Goal: Information Seeking & Learning: Learn about a topic

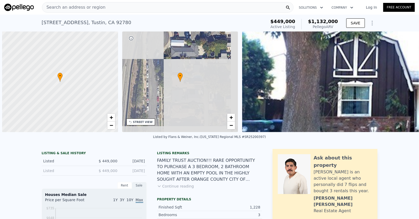
scroll to position [0, 2]
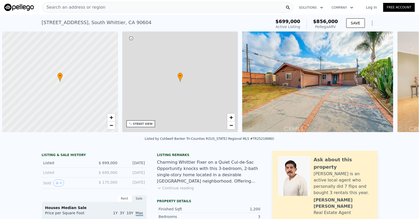
scroll to position [0, 2]
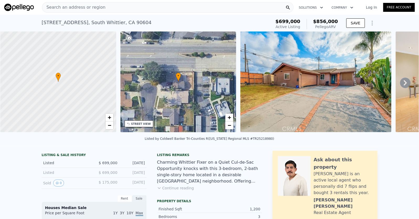
click at [178, 191] on button "Continue reading" at bounding box center [175, 188] width 37 height 5
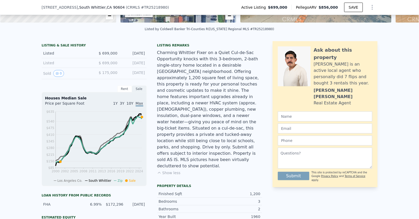
scroll to position [109, 0]
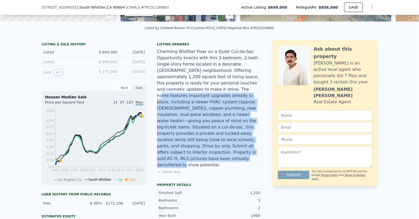
drag, startPoint x: 251, startPoint y: 151, endPoint x: 198, endPoint y: 95, distance: 76.9
click at [198, 95] on div "Charming Whittier Fixer on a Quiet Cul-de-Sac Opportunity knocks with this 3-be…" at bounding box center [209, 109] width 105 height 120
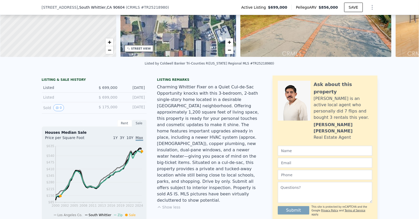
scroll to position [0, 0]
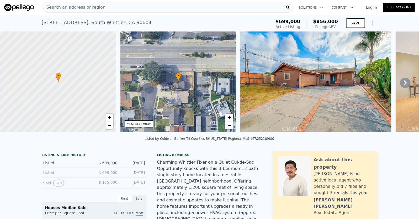
click at [403, 87] on icon at bounding box center [406, 83] width 11 height 11
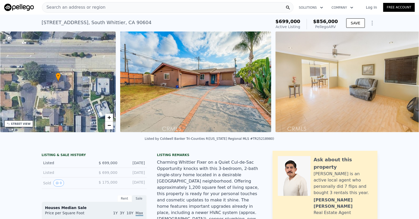
click at [403, 87] on div "• + − • + − STREET VIEW Loading... SATELLITE VIEW" at bounding box center [209, 83] width 419 height 103
click at [403, 86] on icon at bounding box center [406, 83] width 11 height 11
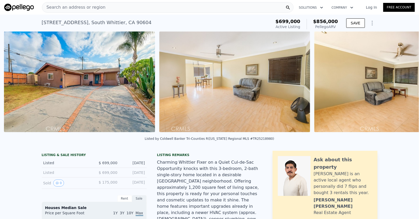
scroll to position [0, 240]
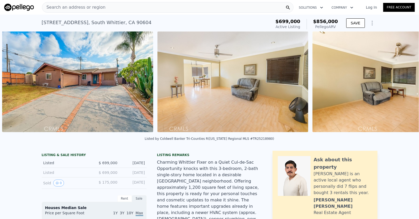
click at [403, 86] on img at bounding box center [388, 82] width 151 height 101
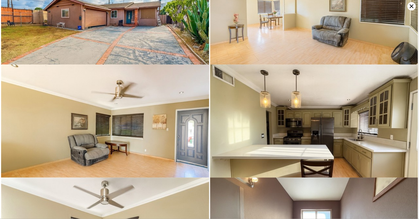
scroll to position [0, 0]
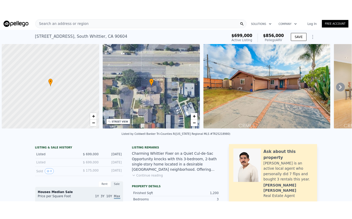
scroll to position [0, 2]
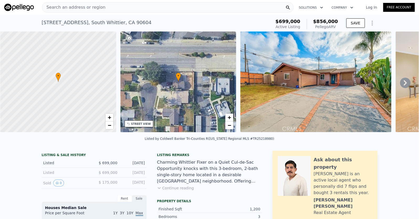
click at [27, 9] on img at bounding box center [19, 7] width 30 height 7
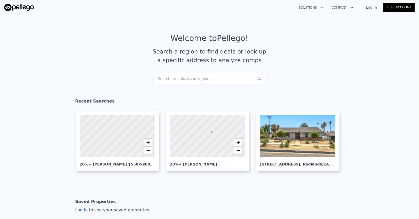
click at [181, 76] on div "Search an address or region..." at bounding box center [210, 79] width 112 height 12
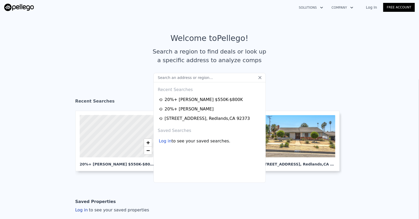
click at [182, 77] on input "text" at bounding box center [210, 77] width 112 height 9
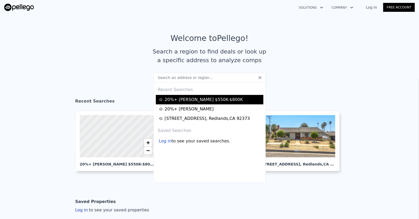
click at [210, 100] on div "20%+ Gain Whittier $550K-$800K" at bounding box center [210, 100] width 103 height 6
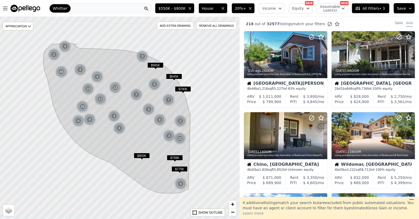
click at [243, 12] on button "20%+" at bounding box center [243, 8] width 23 height 10
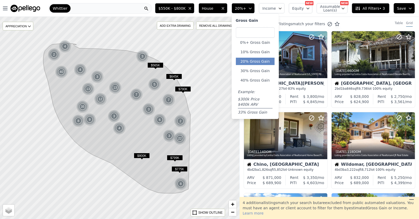
click at [250, 34] on input "number" at bounding box center [255, 32] width 39 height 11
type input "17"
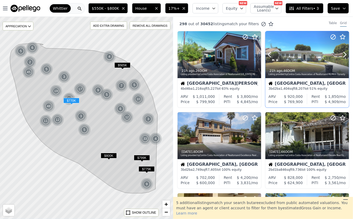
click at [290, 56] on div at bounding box center [307, 54] width 84 height 47
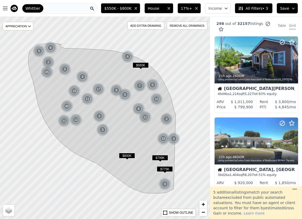
click at [117, 9] on span "$550K - $800K" at bounding box center [117, 8] width 27 height 5
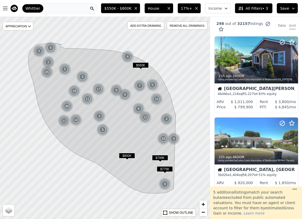
click at [190, 10] on span "17%+" at bounding box center [186, 8] width 11 height 5
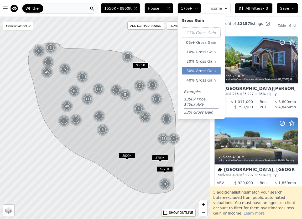
click at [206, 71] on button "30% Gross Gain" at bounding box center [201, 70] width 39 height 7
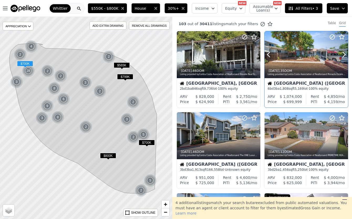
click at [301, 58] on div at bounding box center [307, 54] width 84 height 47
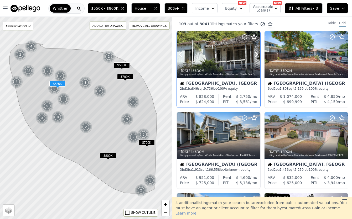
click at [214, 62] on div at bounding box center [219, 65] width 84 height 9
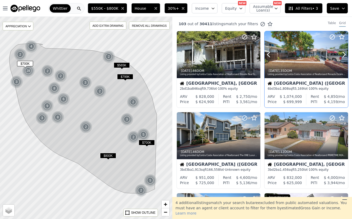
click at [281, 58] on button at bounding box center [275, 54] width 21 height 47
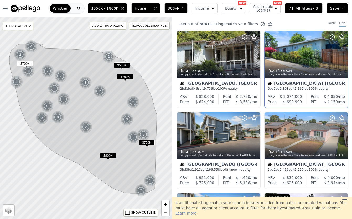
click at [301, 82] on div "Los Angeles (Granada Hills)" at bounding box center [306, 83] width 77 height 5
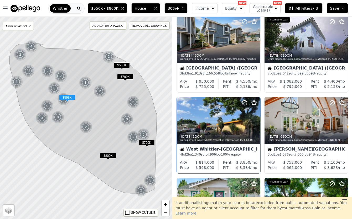
scroll to position [181, 0]
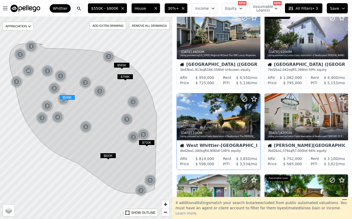
click at [230, 132] on div "3d ago , 1 DOM" at bounding box center [219, 133] width 78 height 4
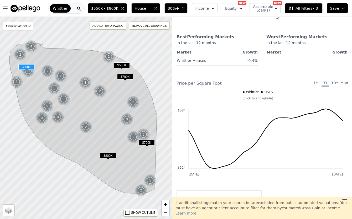
scroll to position [397, 0]
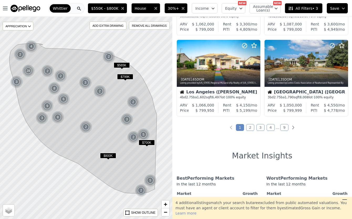
click at [248, 127] on link "2" at bounding box center [250, 127] width 8 height 7
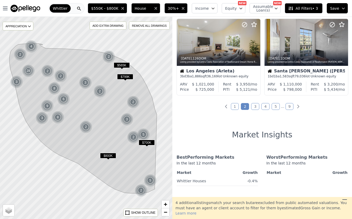
scroll to position [424, 0]
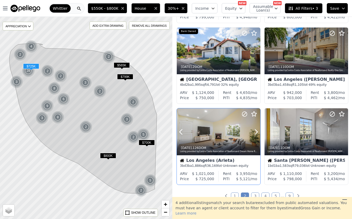
scroll to position [329, 0]
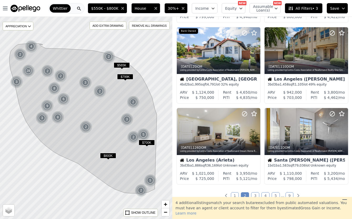
click at [255, 194] on link "3" at bounding box center [255, 196] width 8 height 7
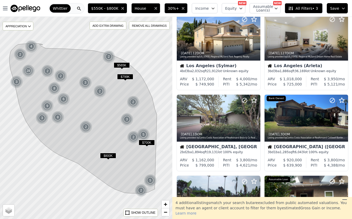
scroll to position [0, 0]
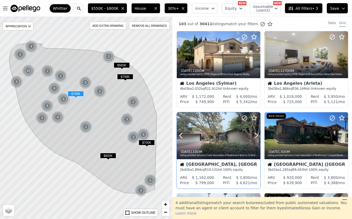
click at [234, 143] on div at bounding box center [219, 147] width 84 height 9
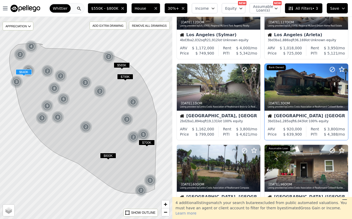
scroll to position [50, 0]
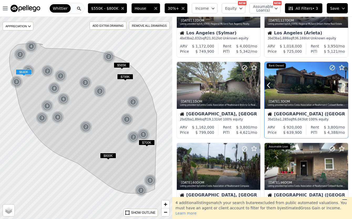
click at [296, 88] on div at bounding box center [307, 85] width 84 height 47
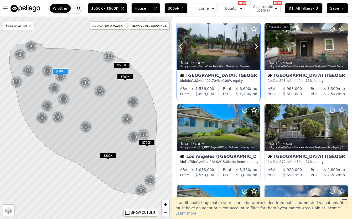
scroll to position [242, 0]
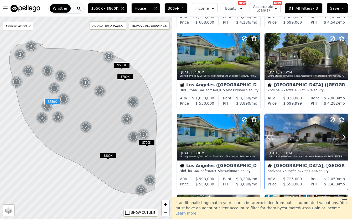
click at [296, 130] on div at bounding box center [307, 137] width 84 height 47
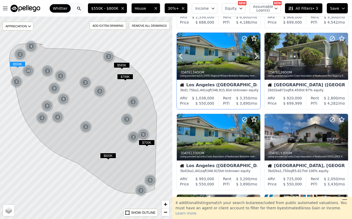
scroll to position [363, 0]
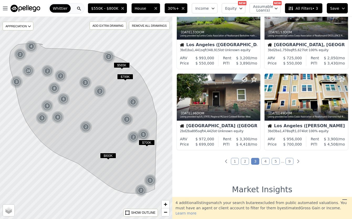
click at [266, 161] on link "4" at bounding box center [265, 161] width 8 height 7
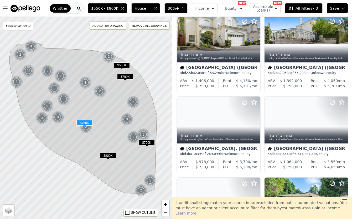
scroll to position [192, 0]
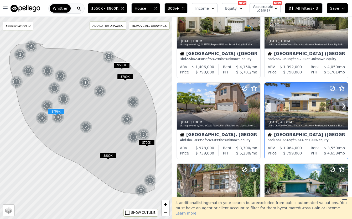
click at [299, 114] on div at bounding box center [307, 117] width 84 height 9
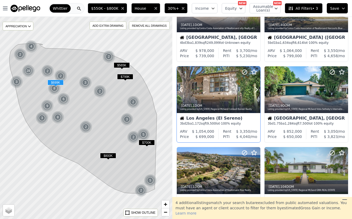
scroll to position [297, 0]
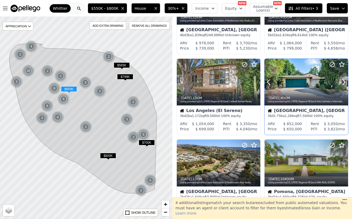
click at [291, 91] on div at bounding box center [307, 93] width 84 height 9
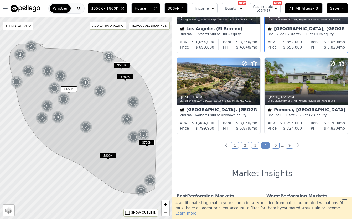
scroll to position [380, 0]
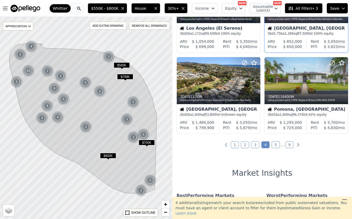
click at [272, 143] on link "5" at bounding box center [276, 145] width 8 height 7
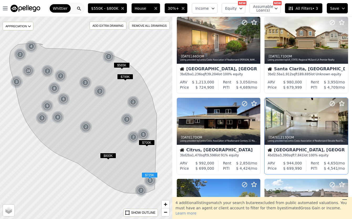
scroll to position [175, 0]
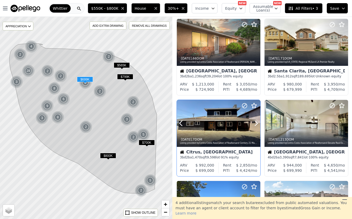
click at [223, 116] on div at bounding box center [219, 123] width 84 height 47
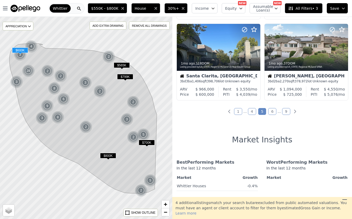
scroll to position [414, 0]
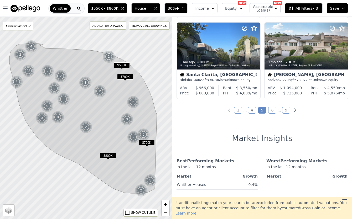
click at [270, 112] on link "6" at bounding box center [272, 110] width 8 height 7
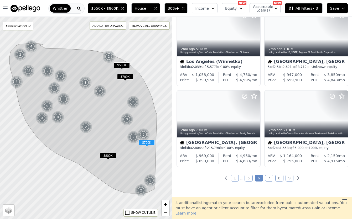
scroll to position [358, 0]
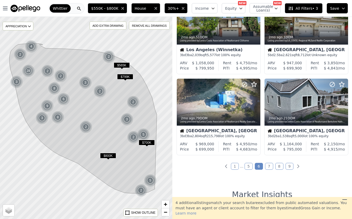
click at [269, 169] on link "7" at bounding box center [269, 166] width 8 height 7
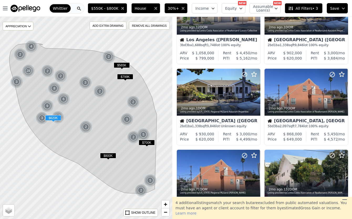
scroll to position [126, 0]
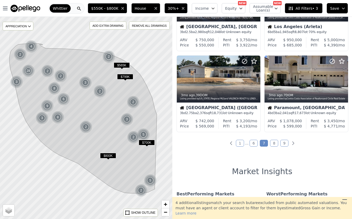
click at [271, 140] on link "8" at bounding box center [274, 143] width 8 height 7
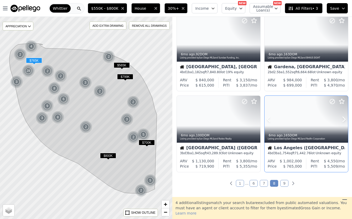
scroll to position [435, 0]
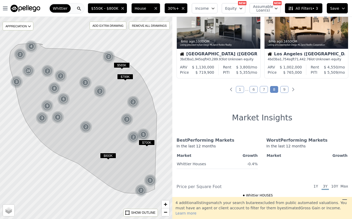
click at [282, 90] on link "9" at bounding box center [284, 89] width 8 height 7
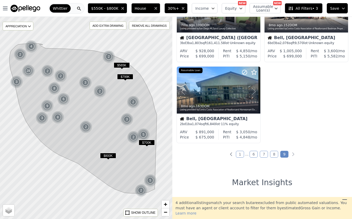
scroll to position [210, 0]
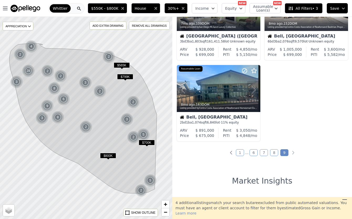
click at [273, 151] on link "8" at bounding box center [274, 152] width 8 height 7
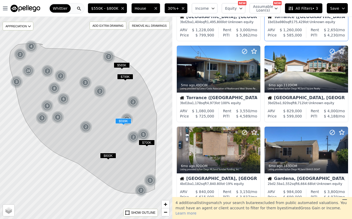
scroll to position [247, 0]
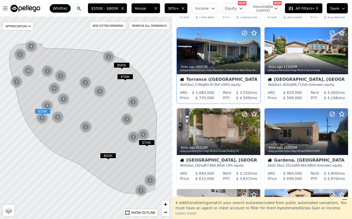
click at [234, 54] on div at bounding box center [244, 44] width 34 height 34
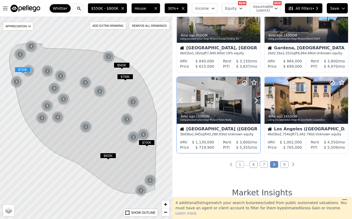
scroll to position [401, 0]
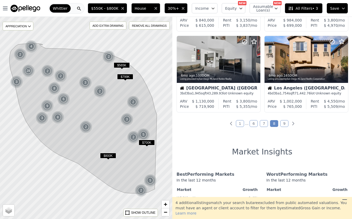
click at [282, 124] on link "9" at bounding box center [284, 123] width 8 height 7
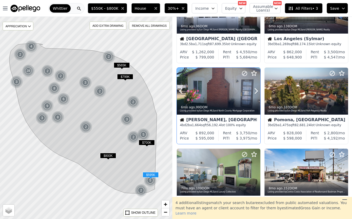
scroll to position [50, 0]
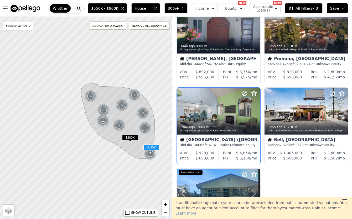
scroll to position [218, 0]
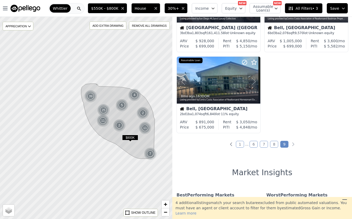
click at [179, 9] on span "30%+" at bounding box center [173, 8] width 11 height 5
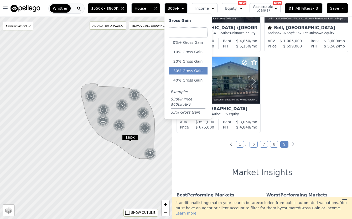
click at [185, 33] on input "number" at bounding box center [188, 32] width 39 height 11
type input "17"
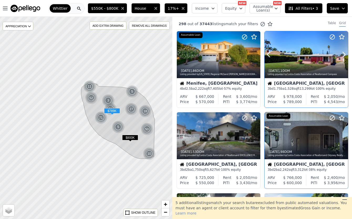
click at [294, 62] on div at bounding box center [307, 65] width 84 height 9
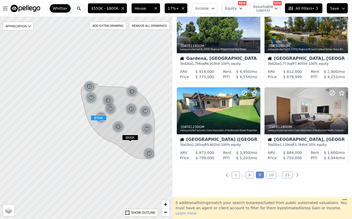
scroll to position [384, 0]
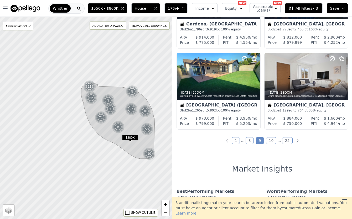
click at [234, 141] on link "1" at bounding box center [236, 140] width 8 height 7
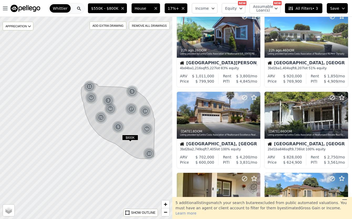
scroll to position [0, 0]
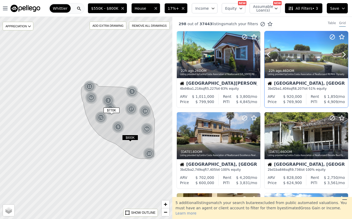
click at [282, 56] on button at bounding box center [275, 54] width 21 height 47
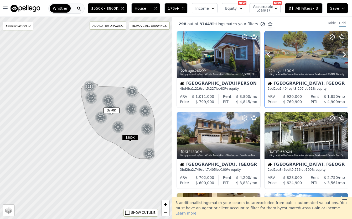
click at [282, 61] on div at bounding box center [307, 65] width 84 height 9
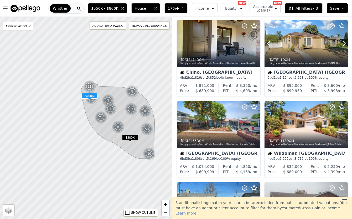
scroll to position [296, 0]
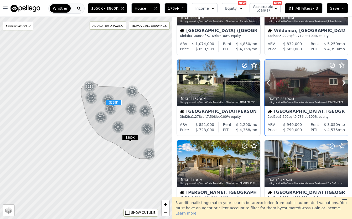
click at [306, 91] on div at bounding box center [307, 94] width 84 height 9
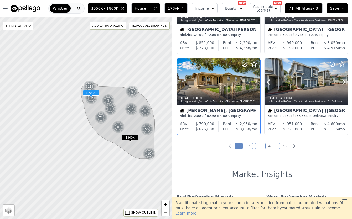
scroll to position [344, 0]
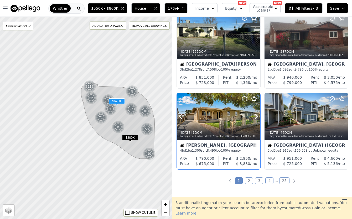
click at [234, 121] on div at bounding box center [244, 110] width 34 height 34
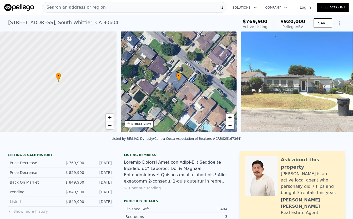
click at [91, 11] on div "Search an address or region" at bounding box center [73, 7] width 63 height 10
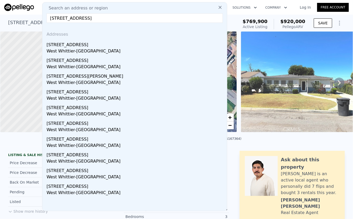
drag, startPoint x: 79, startPoint y: 17, endPoint x: 135, endPoint y: 19, distance: 56.0
click at [137, 17] on input "6837 Boer Ave, Whittier, CA 90606" at bounding box center [134, 17] width 176 height 9
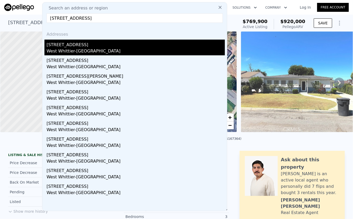
type input "6837 Boer Ave, Whittier, CA 90606"
click at [102, 45] on div "6837 Boer Ave" at bounding box center [135, 44] width 178 height 8
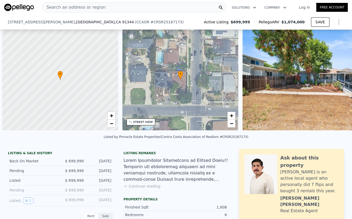
scroll to position [0, 2]
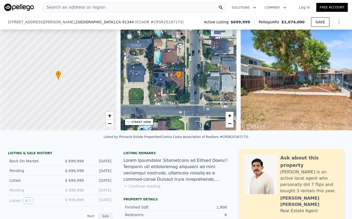
click at [175, 169] on div at bounding box center [175, 170] width 105 height 25
click at [152, 189] on button "Continue reading" at bounding box center [141, 186] width 37 height 5
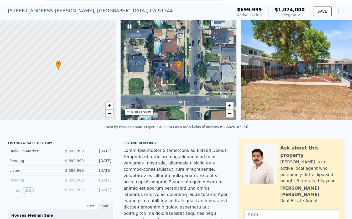
scroll to position [38, 0]
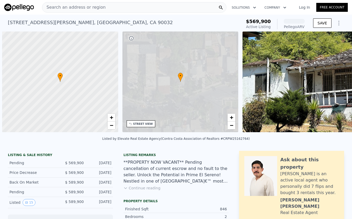
scroll to position [0, 2]
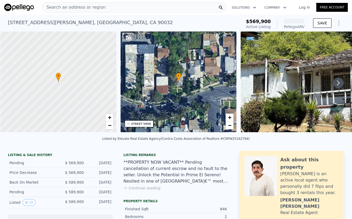
click at [151, 191] on button "Continue reading" at bounding box center [141, 188] width 37 height 5
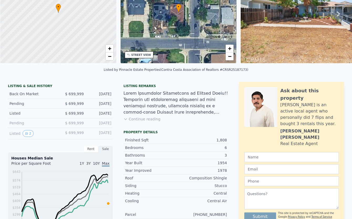
scroll to position [2, 0]
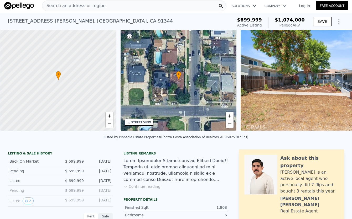
click at [224, 139] on div "Listed by Pinnacle Estate Properties (Contra Costa Association of Realtors #CRS…" at bounding box center [176, 138] width 144 height 4
click at [226, 139] on div "Listed by Pinnacle Estate Properties (Contra Costa Association of Realtors #CRS…" at bounding box center [176, 138] width 144 height 4
drag, startPoint x: 223, startPoint y: 143, endPoint x: 238, endPoint y: 143, distance: 15.2
click at [238, 139] on div "Listed by Pinnacle Estate Properties (Contra Costa Association of Realtors #CRS…" at bounding box center [176, 138] width 144 height 4
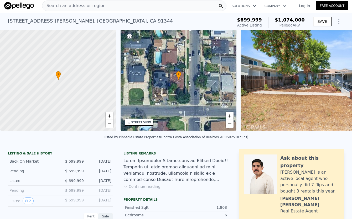
click at [238, 139] on div "Listed by Pinnacle Estate Properties (Contra Costa Association of Realtors #CRS…" at bounding box center [176, 138] width 144 height 4
click at [239, 139] on div "Listed by Pinnacle Estate Properties (Contra Costa Association of Realtors #CRS…" at bounding box center [176, 138] width 144 height 4
copy div "CRSR25187173"
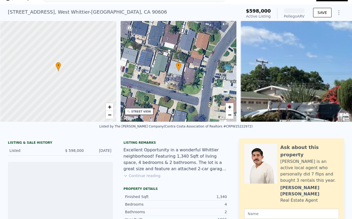
scroll to position [2, 0]
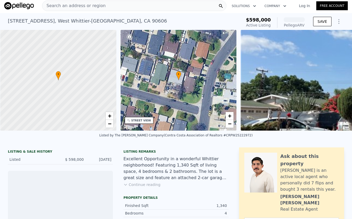
drag, startPoint x: 218, startPoint y: 139, endPoint x: 235, endPoint y: 141, distance: 17.4
click at [235, 137] on div "Listed by The [PERSON_NAME] Company (Contra Costa Association of Realtors #CRPW…" at bounding box center [175, 136] width 153 height 4
drag, startPoint x: 237, startPoint y: 141, endPoint x: 217, endPoint y: 140, distance: 20.5
click at [217, 137] on div "Listed by The [PERSON_NAME] Company (Contra Costa Association of Realtors #CRPW…" at bounding box center [175, 136] width 153 height 4
copy div "PW25222972"
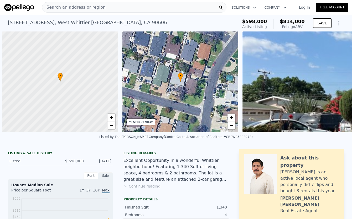
scroll to position [0, 2]
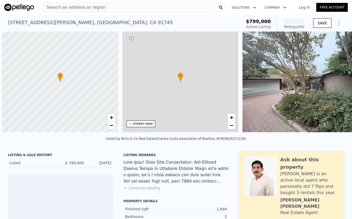
scroll to position [0, 2]
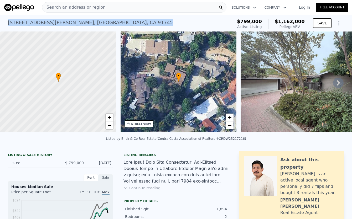
drag, startPoint x: 105, startPoint y: 23, endPoint x: 0, endPoint y: 23, distance: 104.8
click at [0, 23] on div "[STREET_ADDRESS][PERSON_NAME] Active at $799k (~ARV $1.162m ) $799,000 Active L…" at bounding box center [176, 23] width 352 height 17
copy div "[STREET_ADDRESS][PERSON_NAME]"
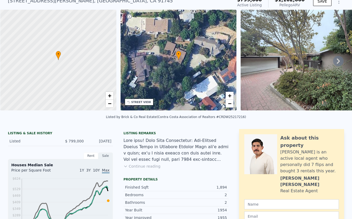
scroll to position [2, 0]
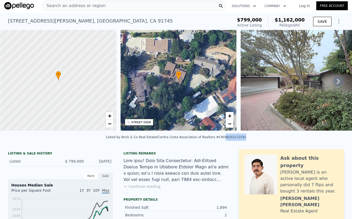
drag, startPoint x: 218, startPoint y: 142, endPoint x: 238, endPoint y: 142, distance: 20.0
click at [238, 139] on div "Listed by Brick & Co Real Estate (Contra Costa Association of Realtors #CRDW252…" at bounding box center [176, 138] width 140 height 4
copy div "DW25217216"
click at [103, 8] on div "Search an address or region" at bounding box center [134, 6] width 184 height 11
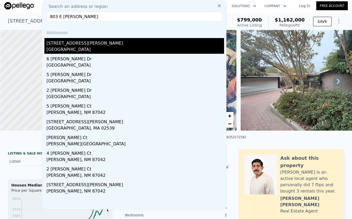
type input "803 E Silva"
click at [77, 42] on div "803 E Silva St" at bounding box center [135, 42] width 178 height 8
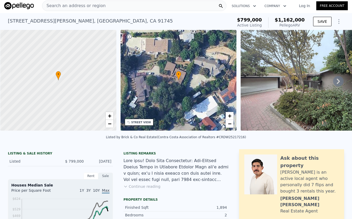
type input "3"
type input "6"
type input "4"
type input "1266"
type input "1978"
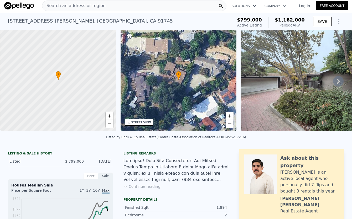
type input "5203"
type input "9198"
type input "$ 1,064,000"
type input "$ 142,903"
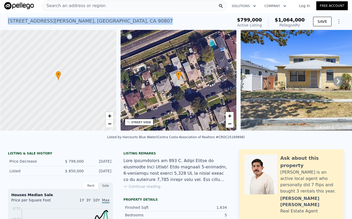
drag, startPoint x: 7, startPoint y: 20, endPoint x: 98, endPoint y: 22, distance: 91.4
click at [98, 22] on div "803 E Silva St , Long Beach , CA 90807 Active at $799k (~ARV $1.064m )" at bounding box center [119, 22] width 223 height 15
copy div "803 E Silva St , Long Beach , CA 90807"
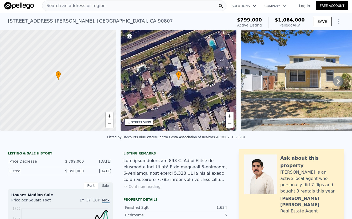
click at [147, 183] on div at bounding box center [175, 170] width 105 height 25
click at [147, 189] on button "Continue reading" at bounding box center [141, 186] width 37 height 5
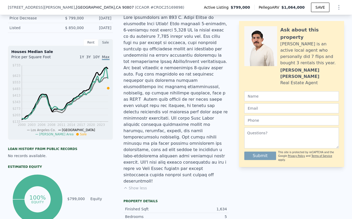
scroll to position [148, 0]
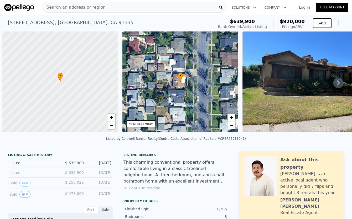
scroll to position [0, 2]
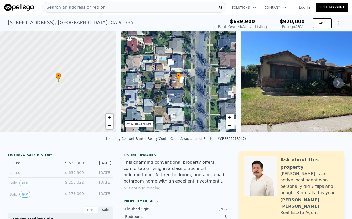
click at [143, 190] on div "Listing remarks This charming conventional property offers comfortable living i…" at bounding box center [175, 175] width 105 height 44
click at [142, 185] on div "This charming conventional property offers comfortable living in a classic tree…" at bounding box center [175, 171] width 105 height 25
click at [141, 191] on button "Continue reading" at bounding box center [141, 188] width 37 height 5
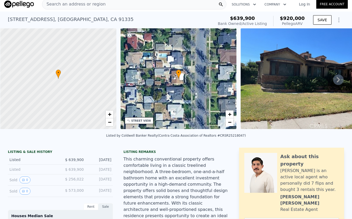
scroll to position [0, 0]
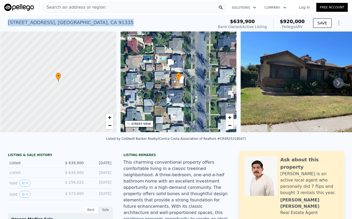
drag, startPoint x: 102, startPoint y: 23, endPoint x: 0, endPoint y: 23, distance: 102.2
click at [0, 23] on div "6517 Yarmouth Ave , Los Angeles , CA 91335 Bank Owned / Active at $639,900 (~AR…" at bounding box center [176, 23] width 352 height 17
copy div "6517 Yarmouth Ave , Los Angeles , CA 91335"
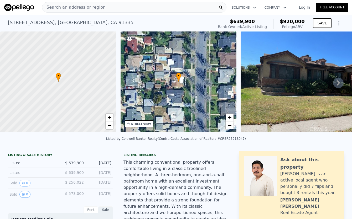
drag, startPoint x: 220, startPoint y: 143, endPoint x: 237, endPoint y: 144, distance: 17.3
click at [237, 141] on div "Listed by Coldwell Banker Realty (Contra Costa Association of Realtors #CRSR252…" at bounding box center [176, 139] width 140 height 4
click at [239, 144] on div "Listed by Coldwell Banker Realty (Contra Costa Association of Realtors #CRSR252…" at bounding box center [176, 140] width 352 height 13
drag, startPoint x: 238, startPoint y: 144, endPoint x: 218, endPoint y: 143, distance: 20.0
click at [218, 141] on div "Listed by Coldwell Banker Realty (Contra Costa Association of Realtors #CRSR252…" at bounding box center [176, 139] width 140 height 4
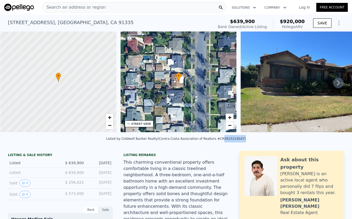
click at [220, 141] on div "Listed by Coldwell Banker Realty (Contra Costa Association of Realtors #CRSR252…" at bounding box center [176, 139] width 140 height 4
drag, startPoint x: 219, startPoint y: 144, endPoint x: 238, endPoint y: 145, distance: 19.2
click at [238, 141] on div "Listed by Coldwell Banker Realty (Contra Costa Association of Realtors #CRSR252…" at bounding box center [176, 139] width 140 height 4
copy div "SR25218047"
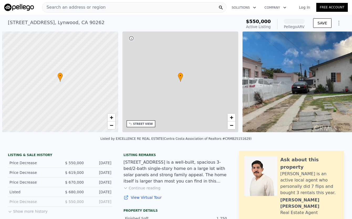
scroll to position [0, 2]
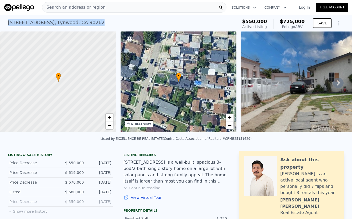
drag, startPoint x: 91, startPoint y: 23, endPoint x: 5, endPoint y: 22, distance: 86.7
click at [5, 22] on div "[STREET_ADDRESS] Active at $550k (~ARV $725k ) $550,000 Active Listing $725,000…" at bounding box center [176, 23] width 352 height 17
copy div "[STREET_ADDRESS]"
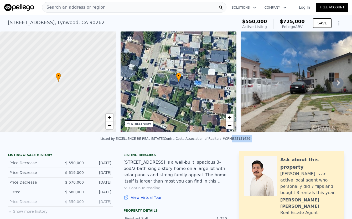
drag, startPoint x: 225, startPoint y: 143, endPoint x: 243, endPoint y: 144, distance: 17.9
click at [243, 141] on div "Listed by EXCELLENCE RE REAL ESTATE (Contra Costa Association of Realtors #CRMB…" at bounding box center [175, 139] width 151 height 4
copy div "MB25151629"
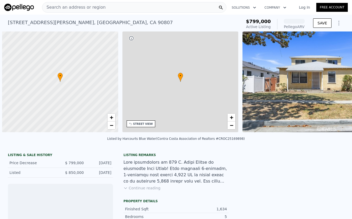
scroll to position [0, 2]
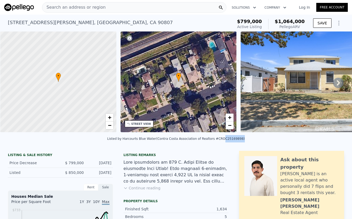
drag, startPoint x: 218, startPoint y: 143, endPoint x: 237, endPoint y: 143, distance: 19.2
click at [237, 141] on div "Listed by Harcourts Blue Water (Contra Costa Association of Realtors #CROC25169…" at bounding box center [176, 139] width 138 height 4
copy div "OC25169898"
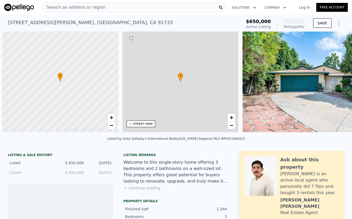
scroll to position [0, 2]
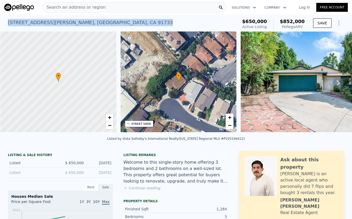
drag, startPoint x: 115, startPoint y: 22, endPoint x: 2, endPoint y: 20, distance: 112.7
click at [2, 20] on div "[STREET_ADDRESS][PERSON_NAME] Active at $650k (~ARV $852k ) $650,000 Active Lis…" at bounding box center [176, 23] width 352 height 17
copy div "[STREET_ADDRESS][PERSON_NAME]"
click at [147, 191] on button "Continue reading" at bounding box center [141, 188] width 37 height 5
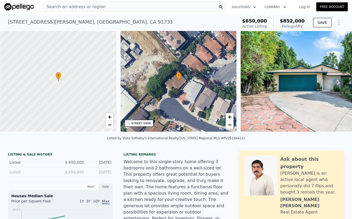
scroll to position [0, 0]
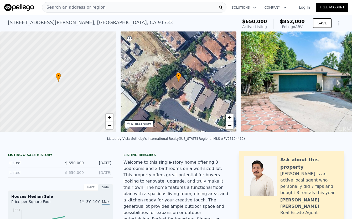
click at [224, 141] on div "Listed by Vista Sotheby's International Realty (California Regional MLS #PV2519…" at bounding box center [176, 139] width 138 height 4
copy div "PV25194412"
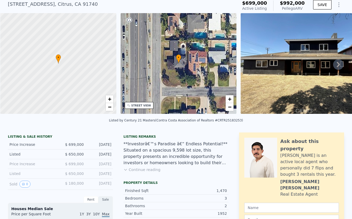
scroll to position [14, 0]
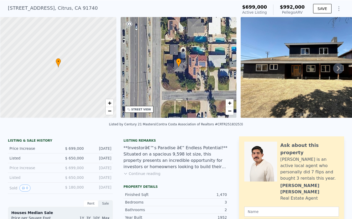
click at [217, 126] on div "Listed by Century 21 Masters (Contra Costa Association of Realtors #CRTR2518325…" at bounding box center [176, 125] width 134 height 4
drag, startPoint x: 217, startPoint y: 129, endPoint x: 236, endPoint y: 130, distance: 19.5
click at [236, 130] on div "Listed by Century 21 Masters (Contra Costa Association of Realtors #CRTR2518325…" at bounding box center [176, 126] width 352 height 13
click at [230, 126] on div "Listed by Century 21 Masters (Contra Costa Association of Realtors #CRTR2518325…" at bounding box center [176, 125] width 134 height 4
drag, startPoint x: 236, startPoint y: 129, endPoint x: 217, endPoint y: 128, distance: 18.9
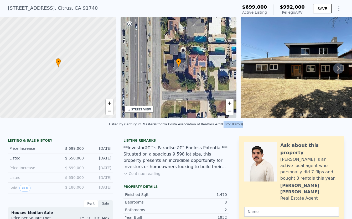
click at [217, 126] on div "Listed by Century 21 Masters (Contra Costa Association of Realtors #CRTR2518325…" at bounding box center [176, 125] width 134 height 4
copy div "TR25183253"
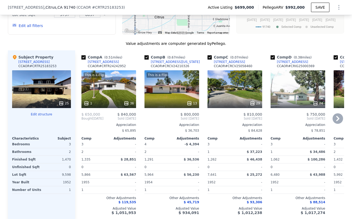
scroll to position [534, 0]
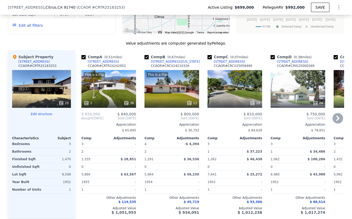
click at [337, 123] on icon at bounding box center [338, 118] width 11 height 11
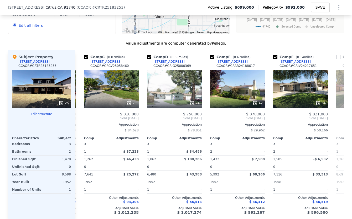
scroll to position [0, 126]
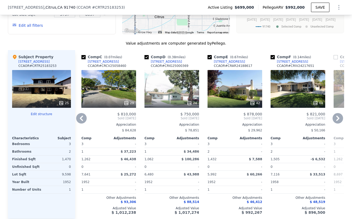
click at [337, 124] on icon at bounding box center [338, 118] width 11 height 11
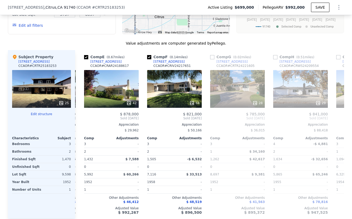
scroll to position [0, 252]
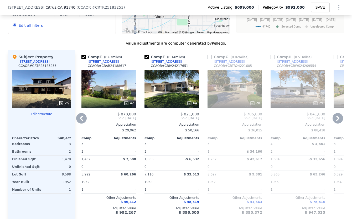
click at [337, 124] on icon at bounding box center [338, 118] width 11 height 11
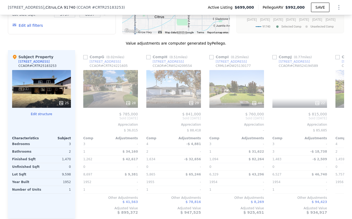
scroll to position [0, 378]
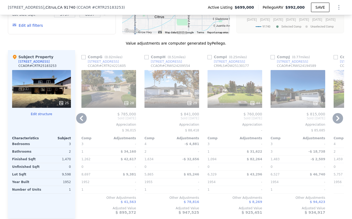
click at [337, 124] on icon at bounding box center [338, 118] width 11 height 11
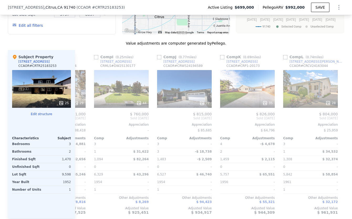
scroll to position [0, 500]
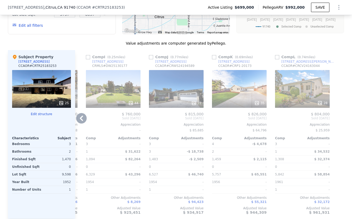
click at [337, 125] on div at bounding box center [340, 134] width 8 height 169
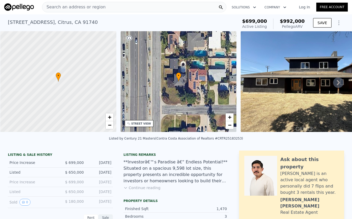
scroll to position [0, 0]
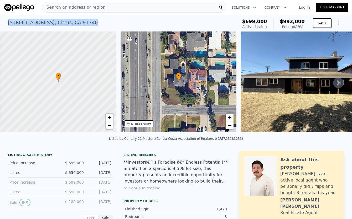
drag, startPoint x: 95, startPoint y: 24, endPoint x: 0, endPoint y: 25, distance: 94.8
click at [0, 25] on div "19003 E Haltern Ave , Citrus , CA 91740 Active at $699k (~ARV $992k ) $699,000 …" at bounding box center [176, 23] width 352 height 17
copy div "19003 E Haltern Ave , Citrus , CA 91740"
click at [143, 191] on button "Continue reading" at bounding box center [141, 188] width 37 height 5
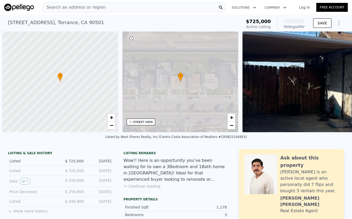
scroll to position [0, 2]
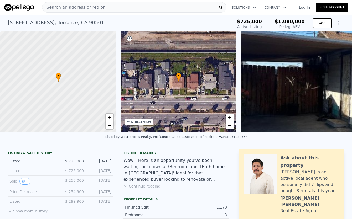
click at [151, 189] on button "Continue reading" at bounding box center [141, 186] width 37 height 5
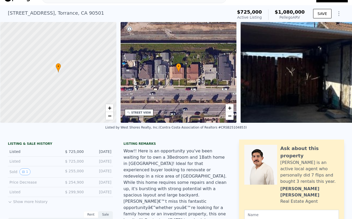
scroll to position [2, 0]
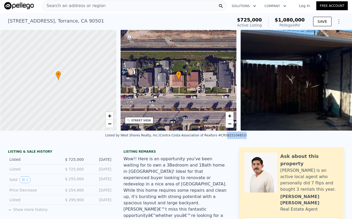
drag, startPoint x: 220, startPoint y: 141, endPoint x: 238, endPoint y: 142, distance: 18.2
click at [238, 142] on div "Listed by West Shores Realty, Inc. (Contra Costa Association of Realtors #CRSB2…" at bounding box center [176, 137] width 352 height 13
copy div "SB25104853"
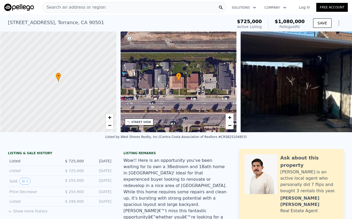
click at [106, 10] on div "Search an address or region" at bounding box center [134, 7] width 184 height 11
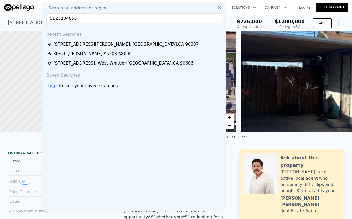
type input "SB25104853"
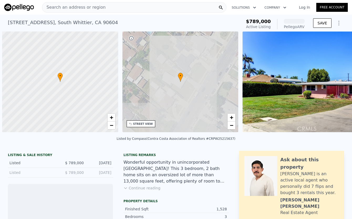
scroll to position [0, 2]
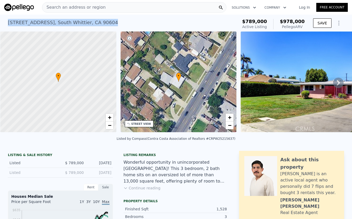
drag, startPoint x: 104, startPoint y: 23, endPoint x: 6, endPoint y: 25, distance: 98.3
click at [8, 25] on div "11111 Colima Rd , South Whittier , CA 90604 Active at $789k (~ARV $978k )" at bounding box center [122, 24] width 228 height 15
copy div "11111 Colima Rd , South Whittier , CA 90604"
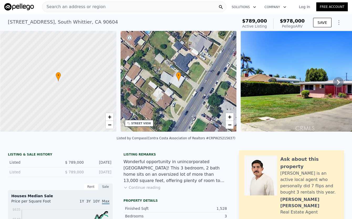
scroll to position [0, 0]
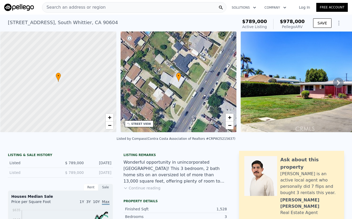
click at [216, 141] on div "Listed by Compass (Contra Costa Association of Realtors #CRPW25215637)" at bounding box center [176, 139] width 119 height 4
drag, startPoint x: 209, startPoint y: 143, endPoint x: 229, endPoint y: 143, distance: 19.4
click at [229, 141] on div "Listed by Compass (Contra Costa Association of Realtors #CRPW25215637)" at bounding box center [176, 139] width 119 height 4
click at [228, 141] on div "Listed by Compass (Contra Costa Association of Realtors #CRPW25215637)" at bounding box center [176, 139] width 119 height 4
drag, startPoint x: 228, startPoint y: 144, endPoint x: 209, endPoint y: 143, distance: 18.9
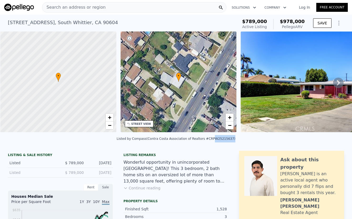
click at [209, 141] on div "Listed by Compass (Contra Costa Association of Realtors #CRPW25215637)" at bounding box center [176, 139] width 119 height 4
copy div "PW25215637"
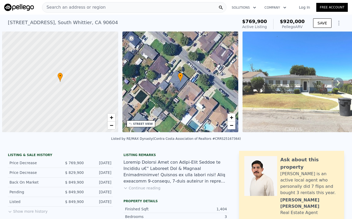
scroll to position [0, 2]
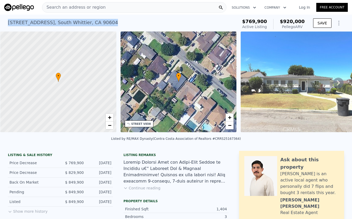
drag, startPoint x: 101, startPoint y: 23, endPoint x: 5, endPoint y: 22, distance: 96.1
click at [8, 22] on div "[STREET_ADDRESS] Active at $769,900 (~ARV $920k )" at bounding box center [122, 24] width 228 height 15
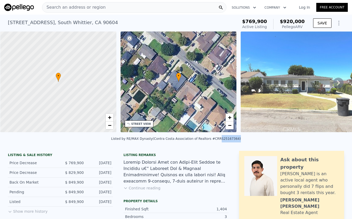
drag, startPoint x: 215, startPoint y: 144, endPoint x: 232, endPoint y: 144, distance: 17.1
click at [234, 141] on div "Listed by RE/MAX Dynasty (Contra Costa Association of Realtors #CRRS25167364)" at bounding box center [176, 139] width 130 height 4
copy div "RS25167364"
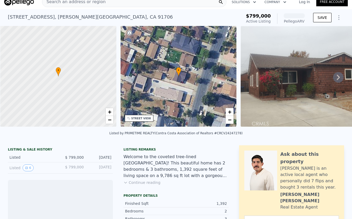
scroll to position [11, 0]
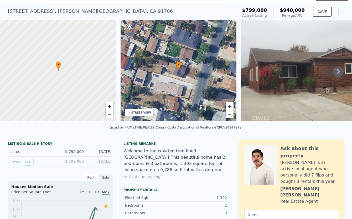
click at [149, 179] on button "Continue reading" at bounding box center [141, 176] width 37 height 5
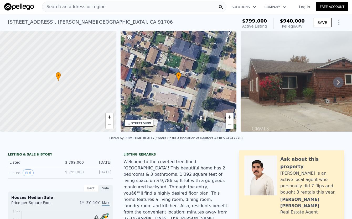
scroll to position [0, 0]
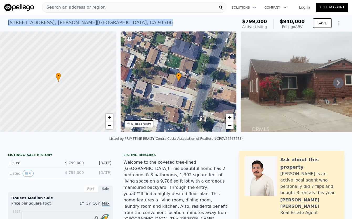
drag, startPoint x: 95, startPoint y: 27, endPoint x: 5, endPoint y: 25, distance: 89.6
click at [8, 25] on div "[STREET_ADDRESS] Active at $799k (~ARV $940k )" at bounding box center [122, 24] width 228 height 15
copy div "[STREET_ADDRESS]"
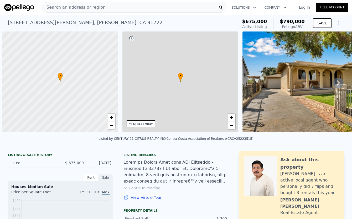
scroll to position [0, 2]
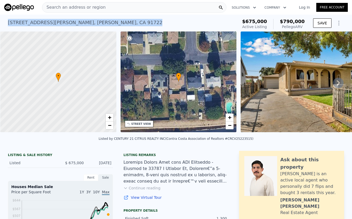
drag, startPoint x: 97, startPoint y: 20, endPoint x: 6, endPoint y: 22, distance: 90.9
click at [8, 22] on div "[STREET_ADDRESS][PERSON_NAME][PERSON_NAME] Active at $675k (~ARV $790k )" at bounding box center [122, 24] width 228 height 15
copy div "[STREET_ADDRESS][PERSON_NAME][PERSON_NAME]"
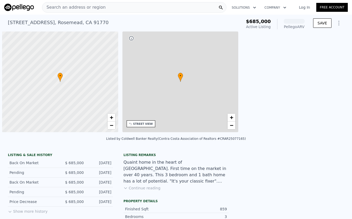
scroll to position [0, 2]
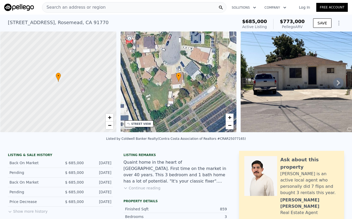
click at [119, 8] on div "Search an address or region" at bounding box center [134, 7] width 184 height 11
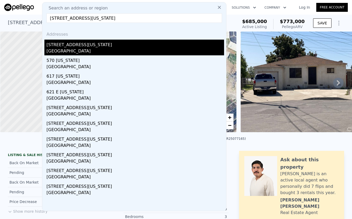
type input "[STREET_ADDRESS][US_STATE]"
click at [103, 43] on div "[STREET_ADDRESS][US_STATE]" at bounding box center [135, 44] width 178 height 8
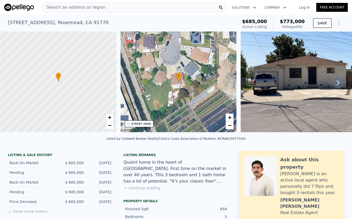
type input "3"
type input "6"
type input "3"
type input "1464"
type input "2227"
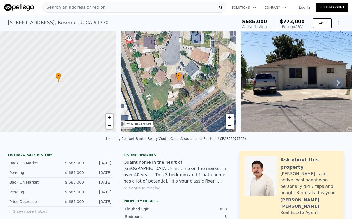
type input "5084"
type input "7917"
type input "$ 1,050,000"
type input "7"
type input "$ 158,370"
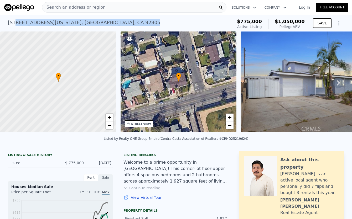
drag, startPoint x: 97, startPoint y: 25, endPoint x: 45, endPoint y: 13, distance: 53.1
click at [12, 22] on div "1425 E Vermont Ave , Anaheim , CA 92805 Active at $775k (~ARV $1.050m )" at bounding box center [119, 24] width 223 height 15
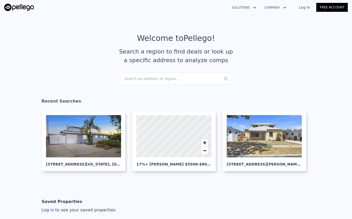
click at [137, 76] on div "Search an address or region..." at bounding box center [176, 79] width 112 height 12
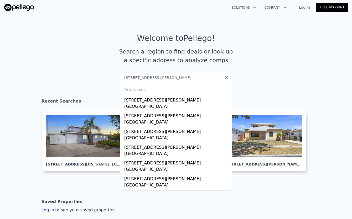
type input "[STREET_ADDRESS][PERSON_NAME]"
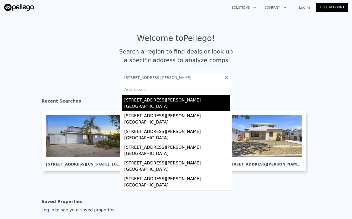
click at [144, 96] on div "[STREET_ADDRESS][PERSON_NAME]" at bounding box center [177, 99] width 106 height 8
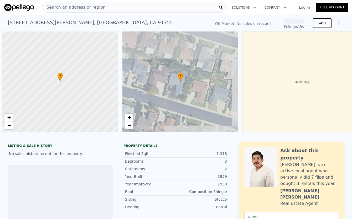
scroll to position [0, 2]
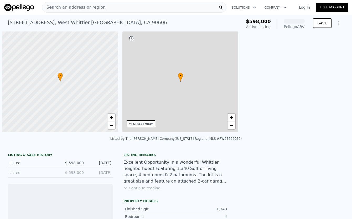
scroll to position [0, 2]
